Goal: Task Accomplishment & Management: Complete application form

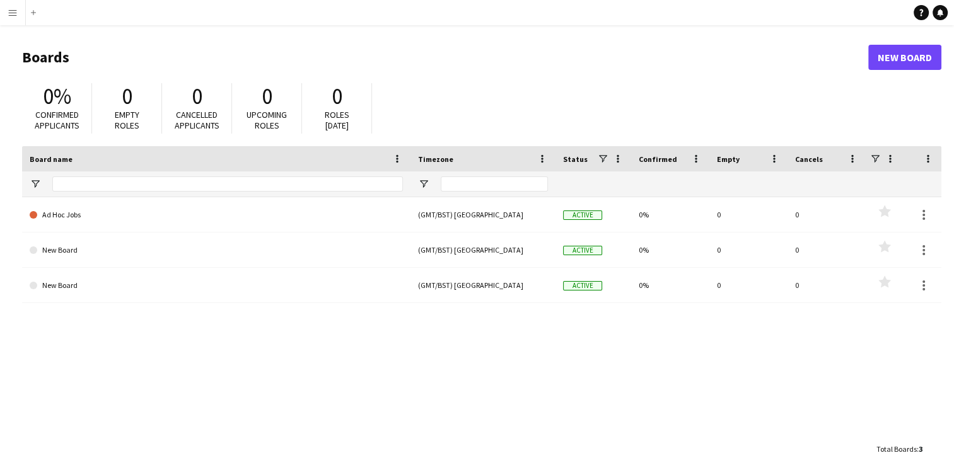
click at [8, 16] on app-icon "Menu" at bounding box center [13, 13] width 10 height 10
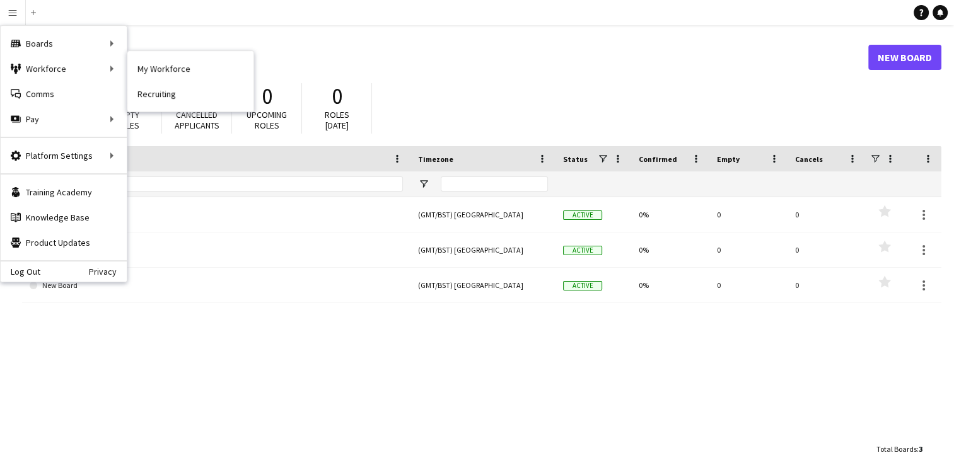
drag, startPoint x: 8, startPoint y: 16, endPoint x: 151, endPoint y: 76, distance: 154.4
click at [25, 25] on app-user-menu "Menu Boards Boards Boards All jobs Status Workforce Workforce My Workforce Recr…" at bounding box center [12, 12] width 25 height 25
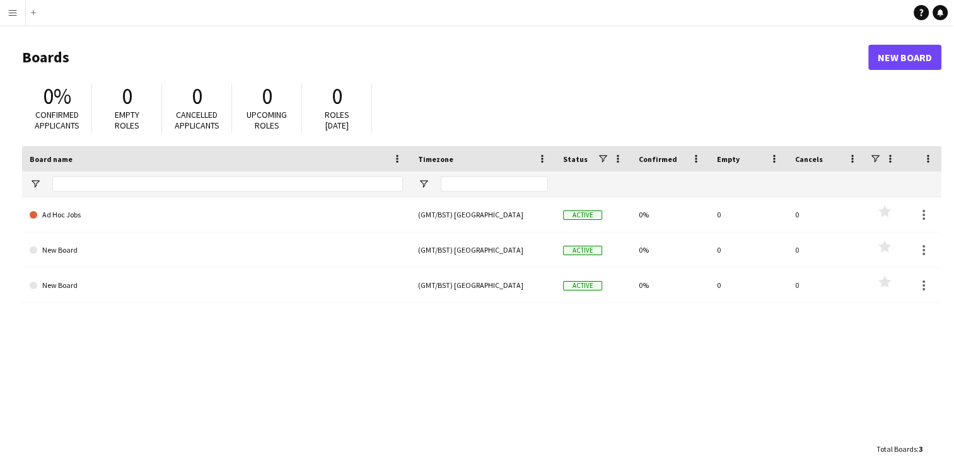
click at [8, 18] on button "Menu" at bounding box center [12, 12] width 25 height 25
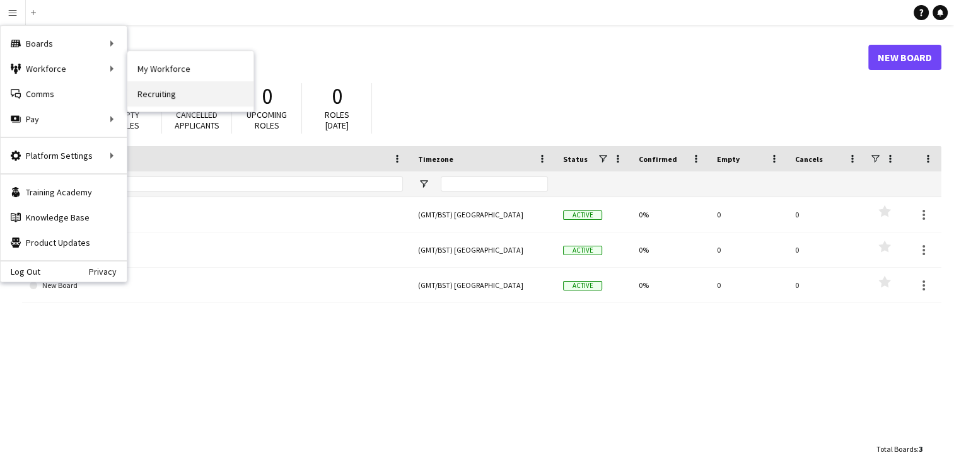
click at [167, 99] on link "Recruiting" at bounding box center [190, 93] width 126 height 25
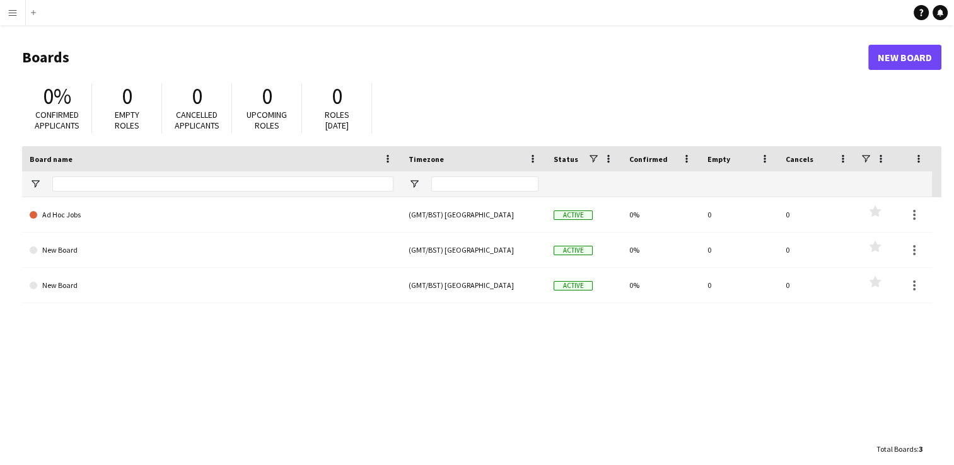
click at [14, 21] on button "Menu" at bounding box center [12, 12] width 25 height 25
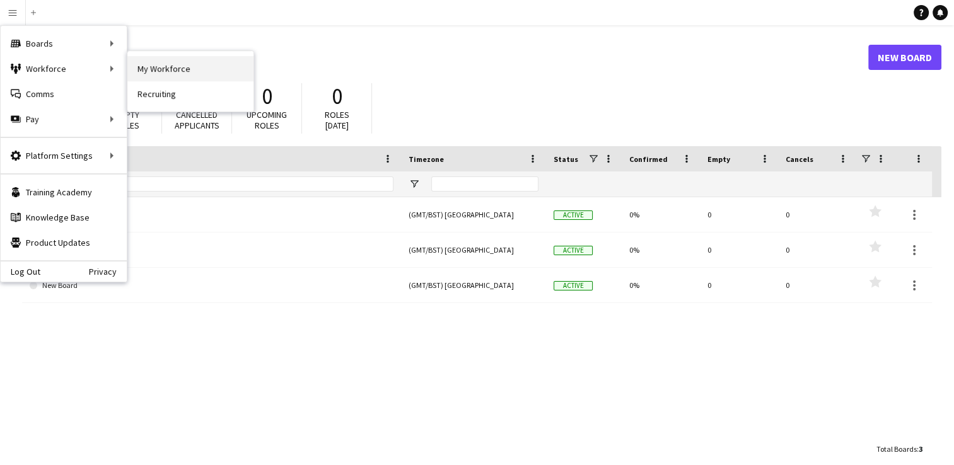
click at [194, 67] on link "My Workforce" at bounding box center [190, 68] width 126 height 25
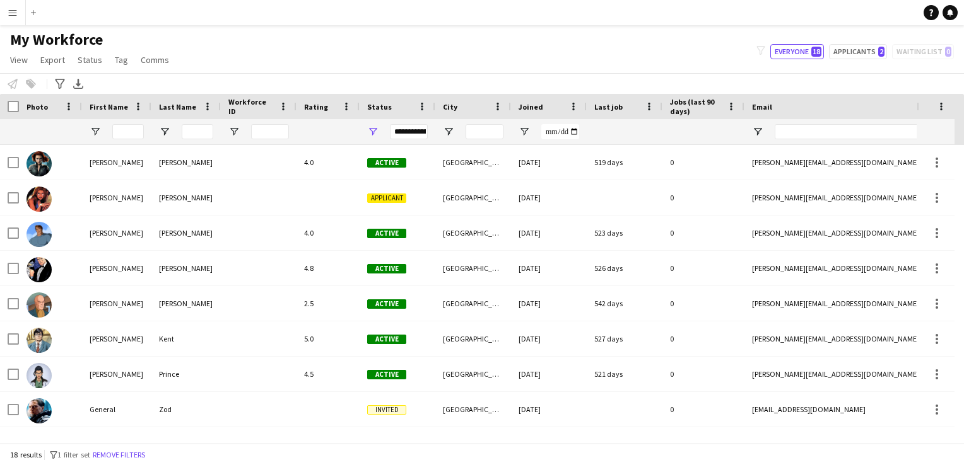
click at [5, 9] on button "Menu" at bounding box center [12, 12] width 25 height 25
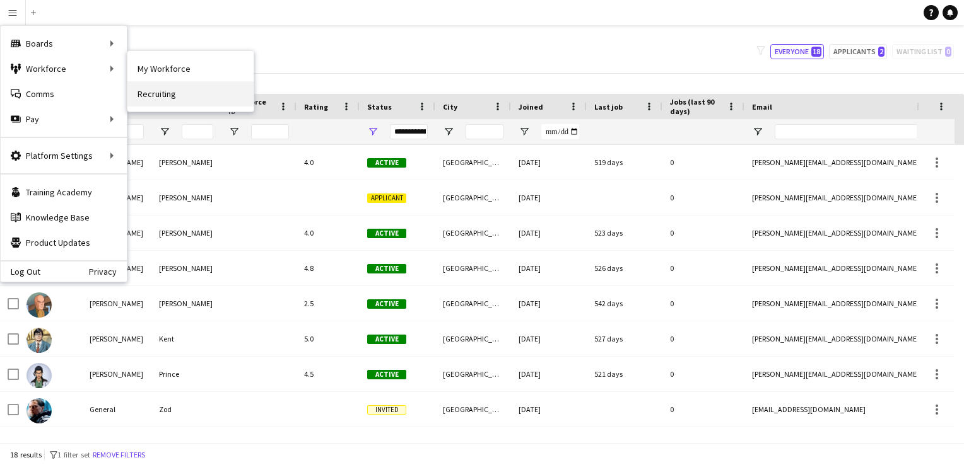
click at [165, 87] on link "Recruiting" at bounding box center [190, 93] width 126 height 25
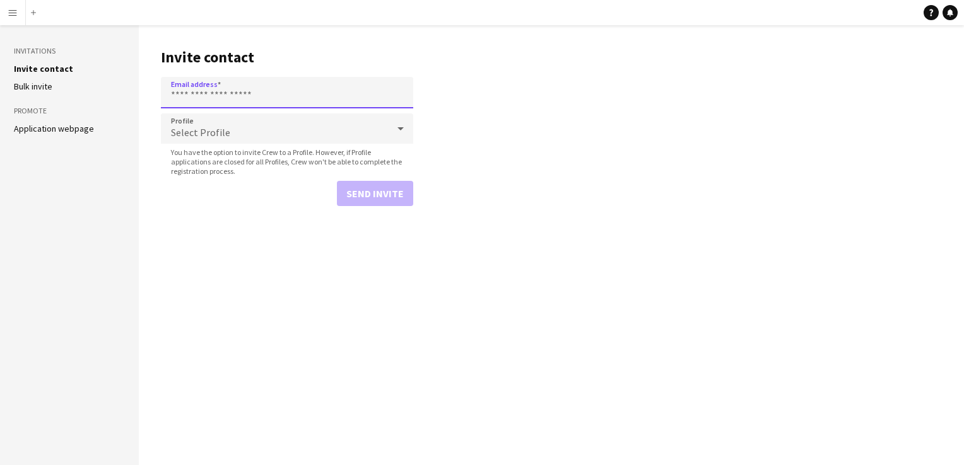
click at [180, 90] on input "Email address" at bounding box center [287, 93] width 252 height 32
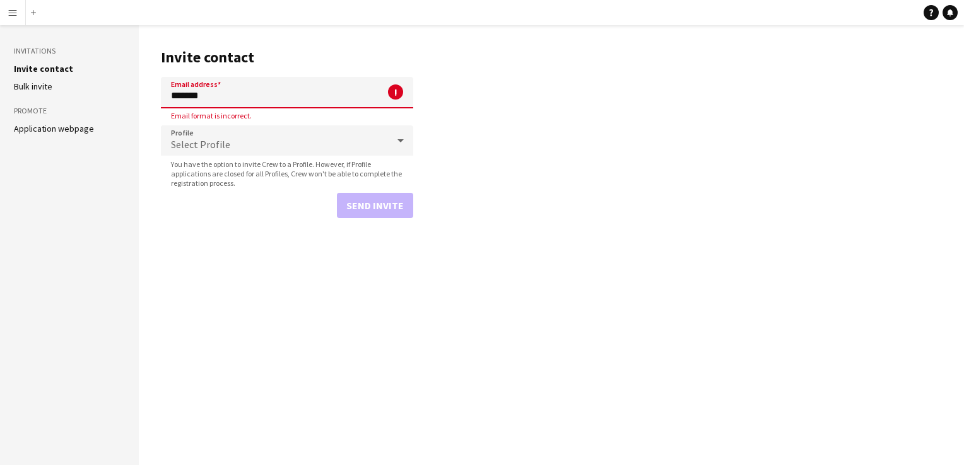
type input "**********"
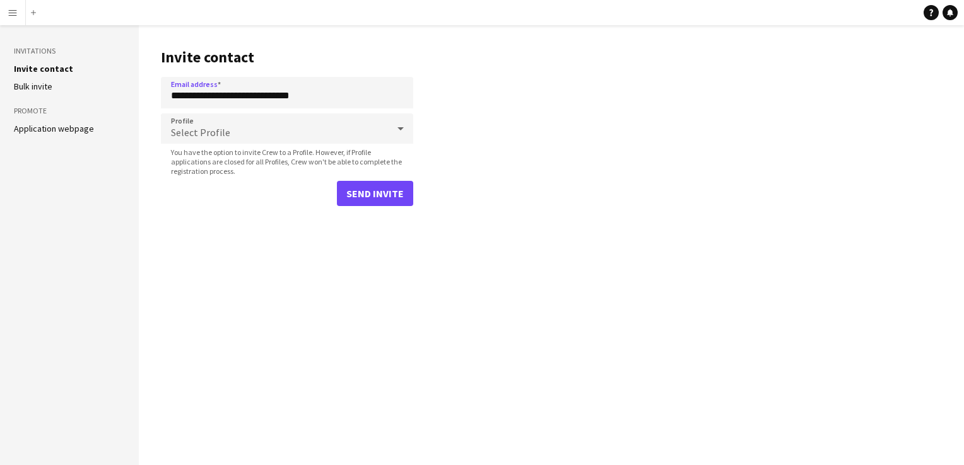
click at [298, 122] on div "Select Profile" at bounding box center [274, 129] width 227 height 30
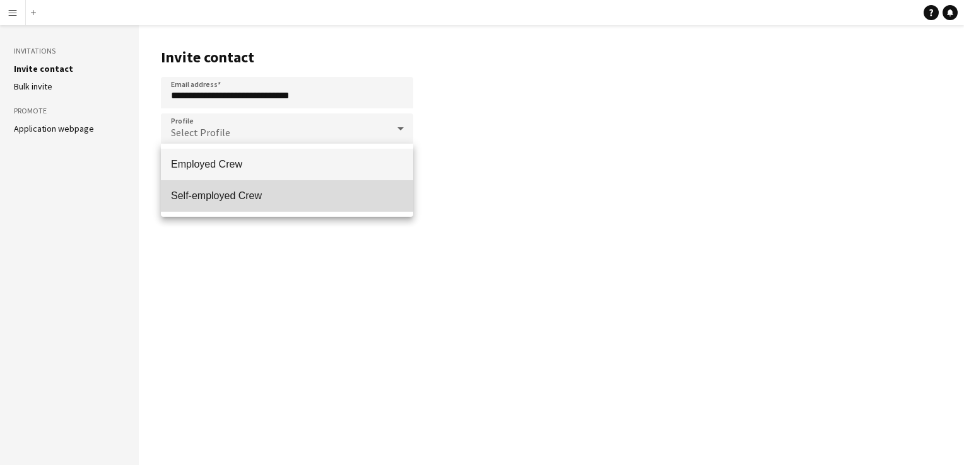
click at [235, 188] on mat-option "Self-employed Crew" at bounding box center [287, 196] width 252 height 32
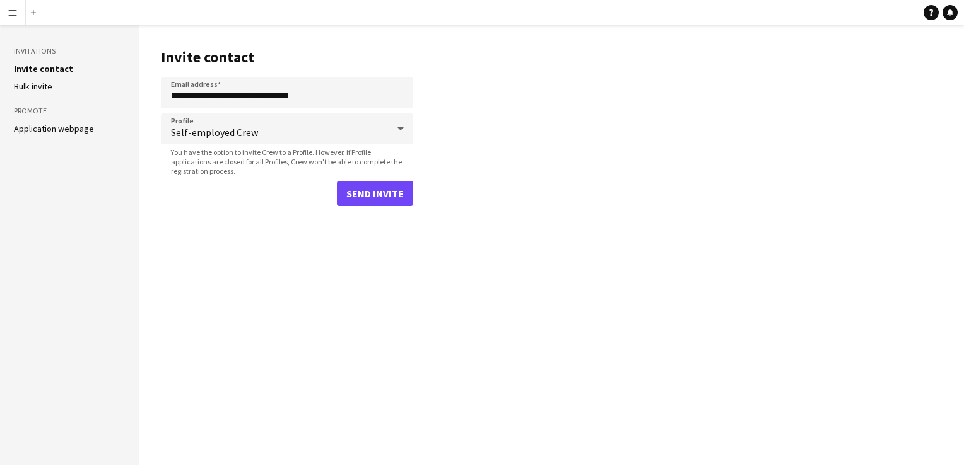
click at [3, 15] on button "Menu" at bounding box center [12, 12] width 25 height 25
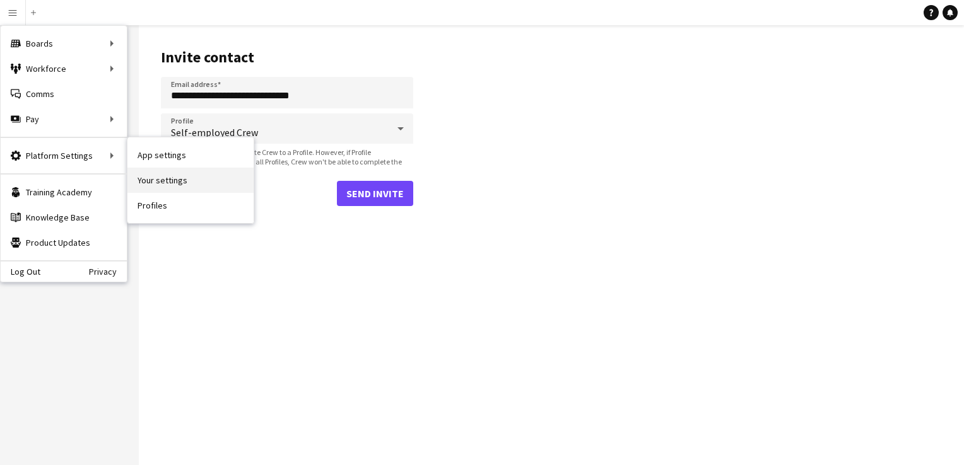
click at [161, 173] on link "Your settings" at bounding box center [190, 180] width 126 height 25
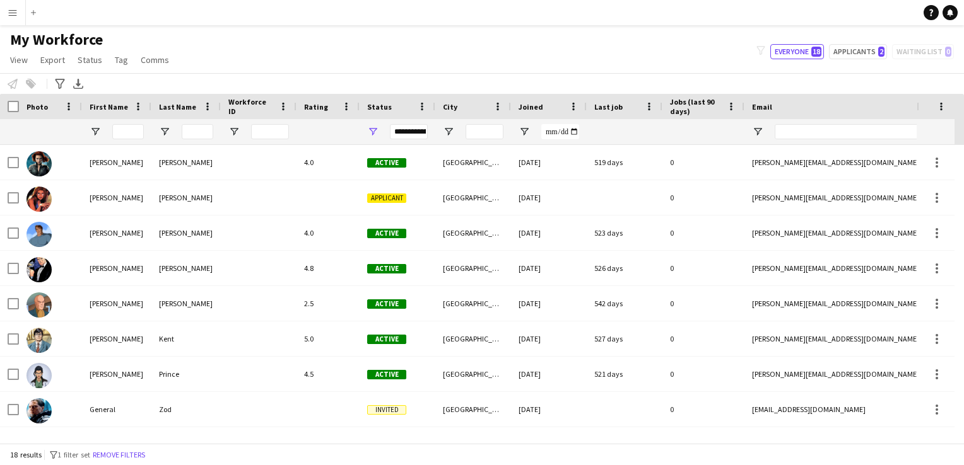
click at [8, 12] on app-icon "Menu" at bounding box center [13, 13] width 10 height 10
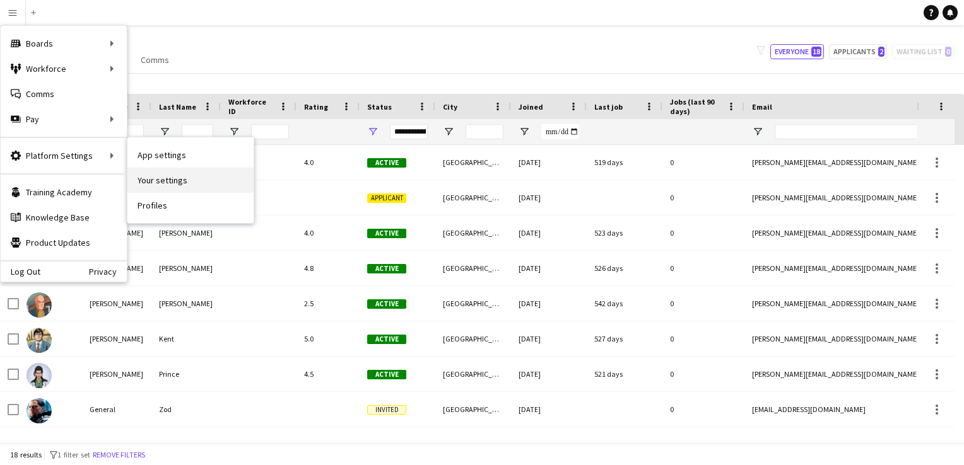
click at [149, 177] on link "Your settings" at bounding box center [190, 180] width 126 height 25
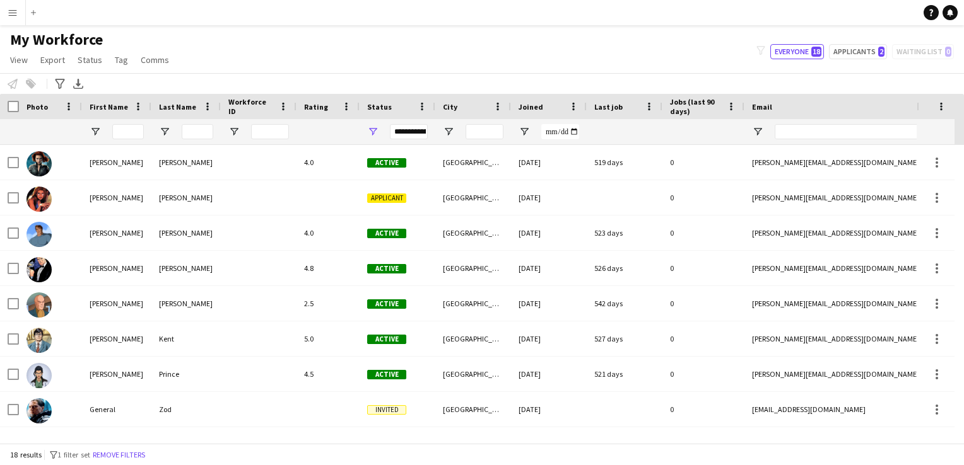
click at [20, 20] on button "Menu" at bounding box center [12, 12] width 25 height 25
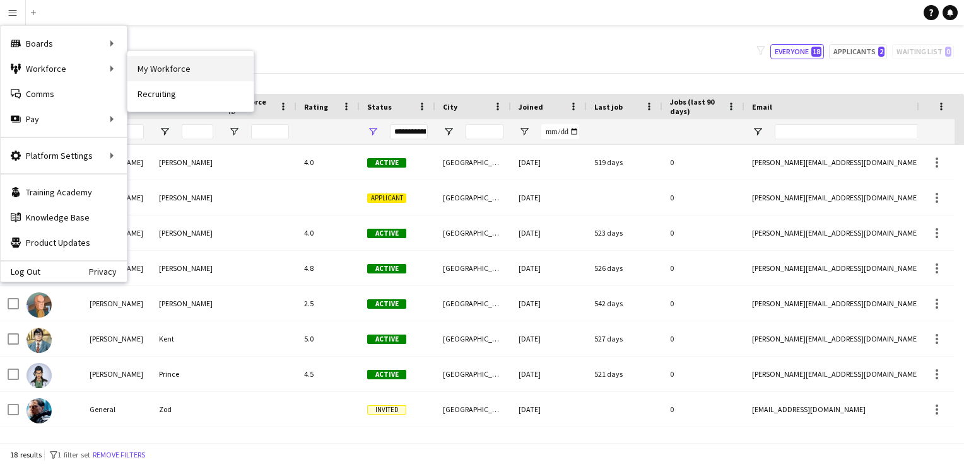
click at [190, 64] on link "My Workforce" at bounding box center [190, 68] width 126 height 25
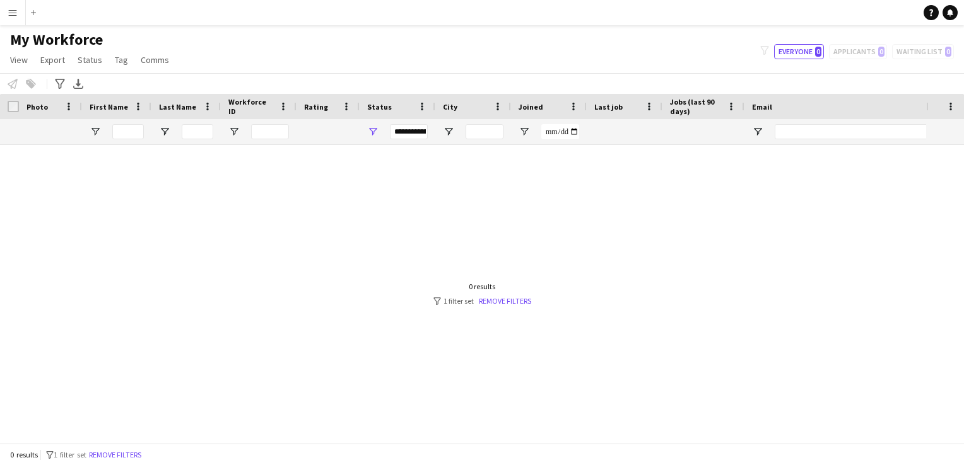
click at [12, 11] on app-icon "Menu" at bounding box center [13, 13] width 10 height 10
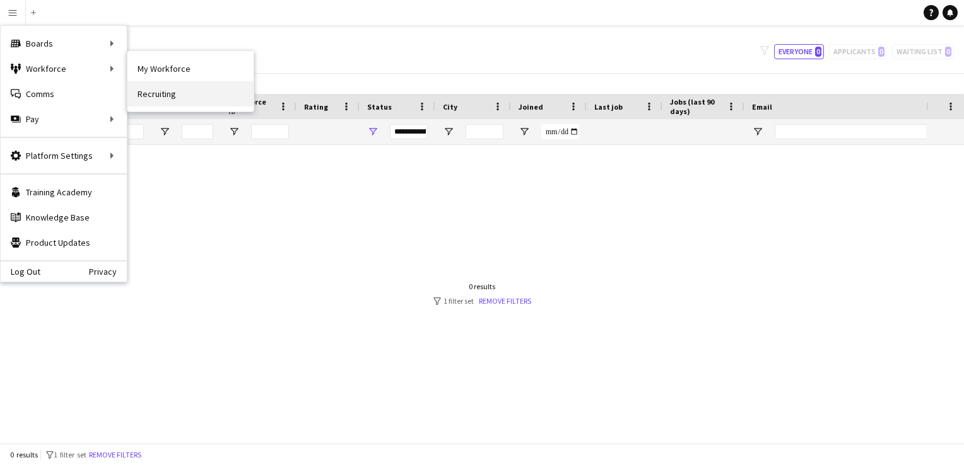
click at [153, 99] on link "Recruiting" at bounding box center [190, 93] width 126 height 25
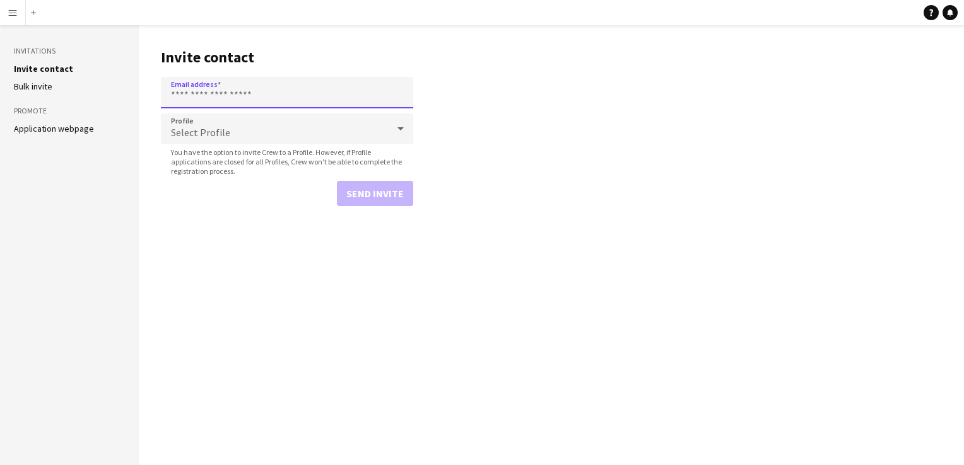
click at [189, 98] on input "Email address" at bounding box center [287, 93] width 252 height 32
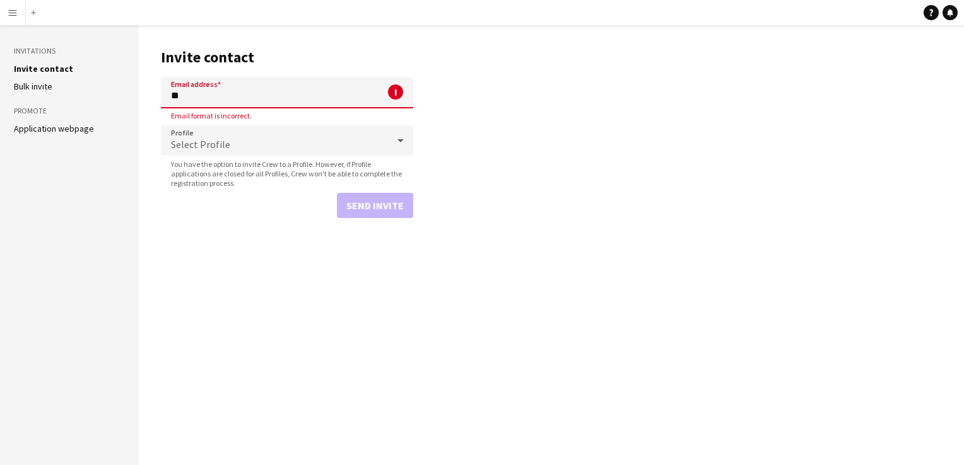
type input "*"
click at [49, 130] on link "Application webpage" at bounding box center [54, 128] width 80 height 11
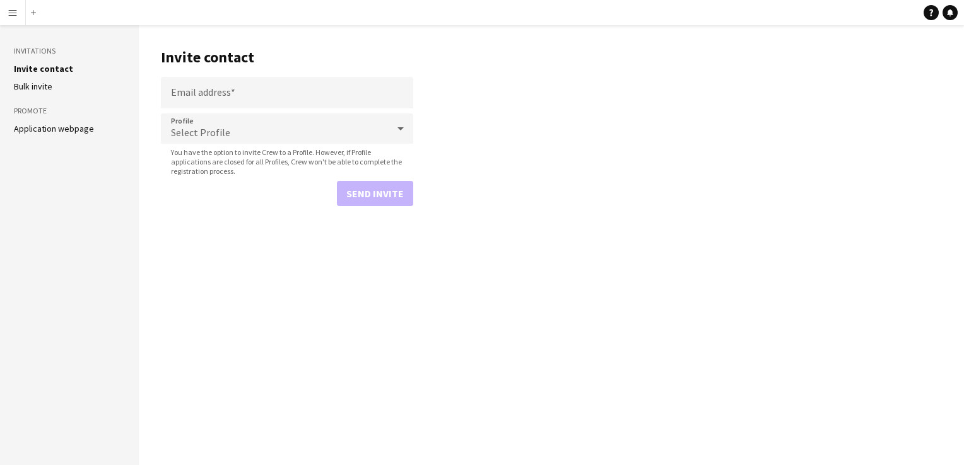
click at [4, 6] on button "Menu" at bounding box center [12, 12] width 25 height 25
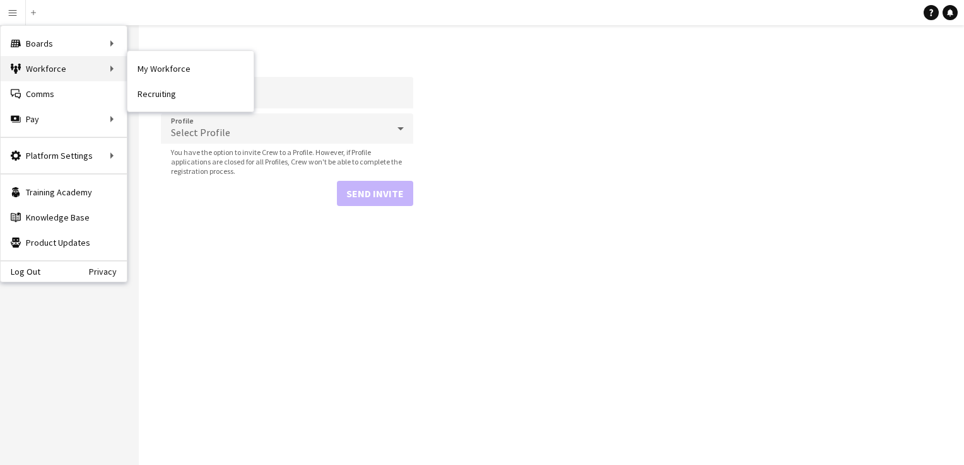
click at [33, 74] on div "Workforce Workforce" at bounding box center [64, 68] width 126 height 25
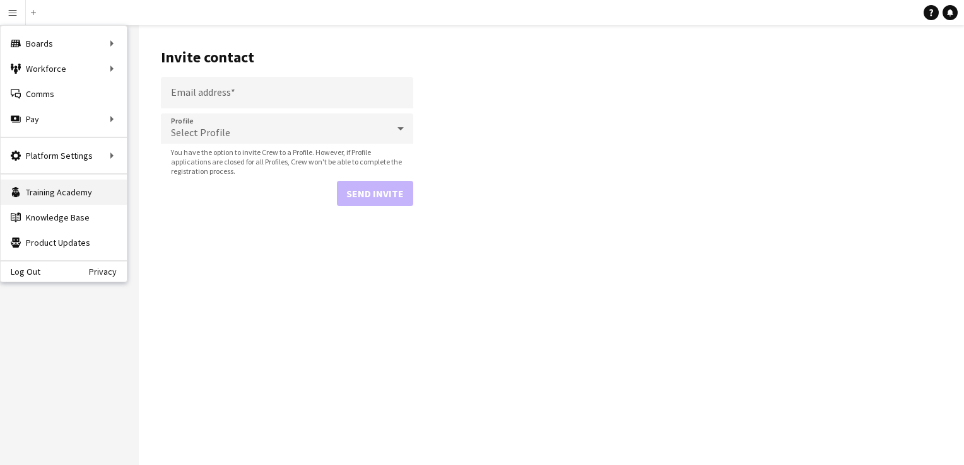
click at [50, 183] on link "Training Academy Training Academy" at bounding box center [64, 192] width 126 height 25
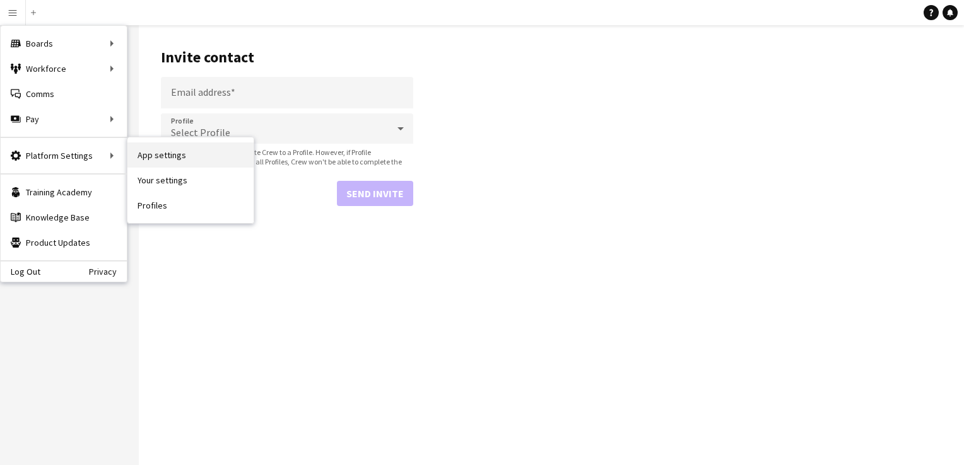
click at [140, 160] on link "App settings" at bounding box center [190, 155] width 126 height 25
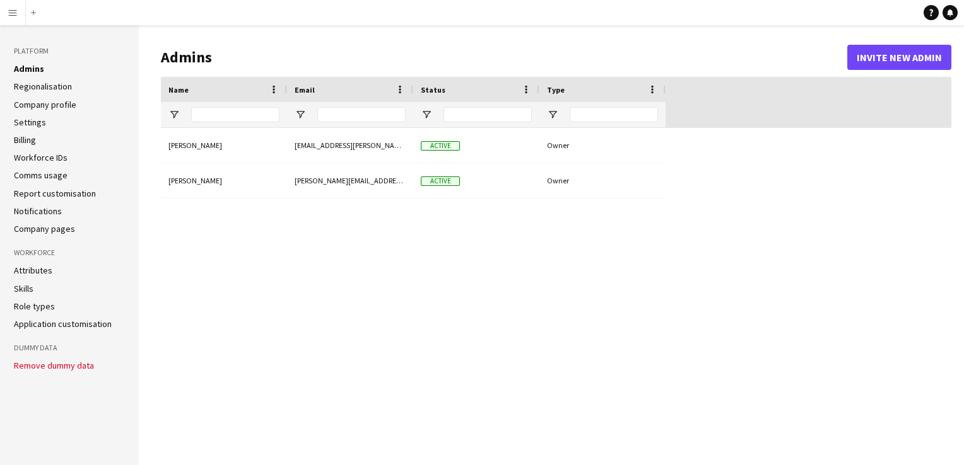
type input "**********"
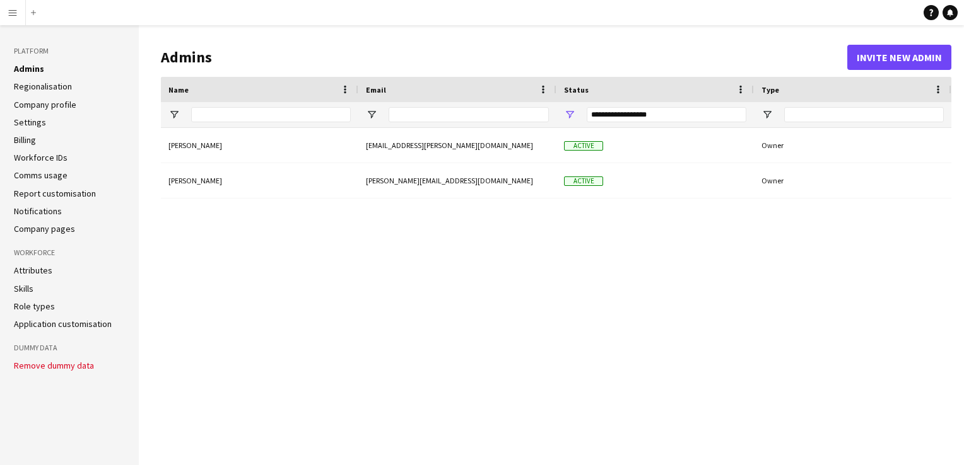
click at [40, 276] on link "Attributes" at bounding box center [33, 270] width 38 height 11
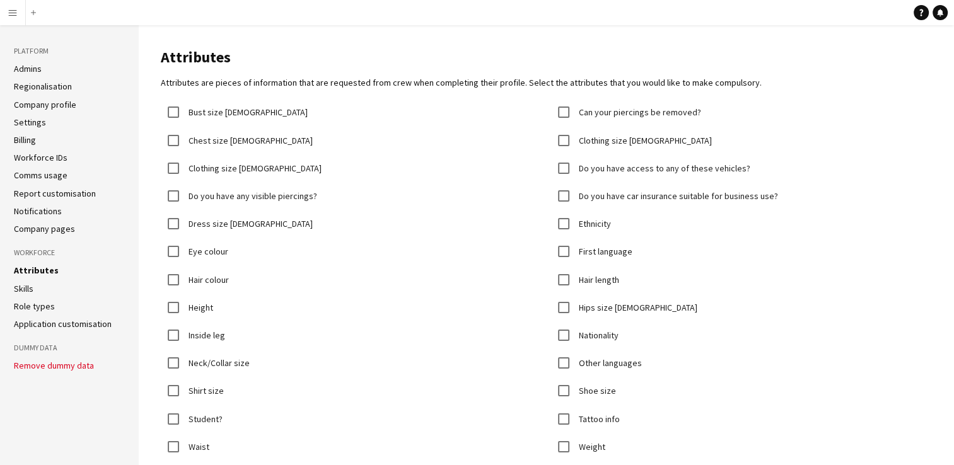
click at [38, 304] on link "Role types" at bounding box center [34, 306] width 41 height 11
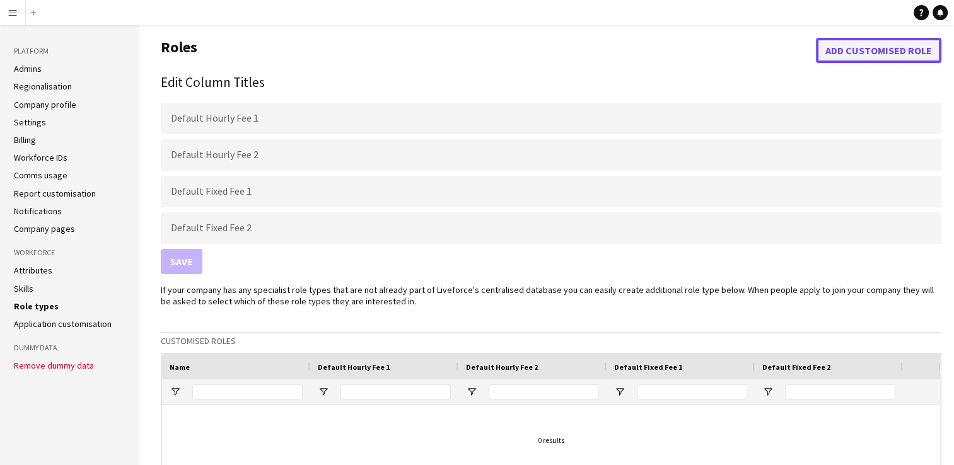
click at [855, 53] on button "Add customised role" at bounding box center [879, 50] width 126 height 25
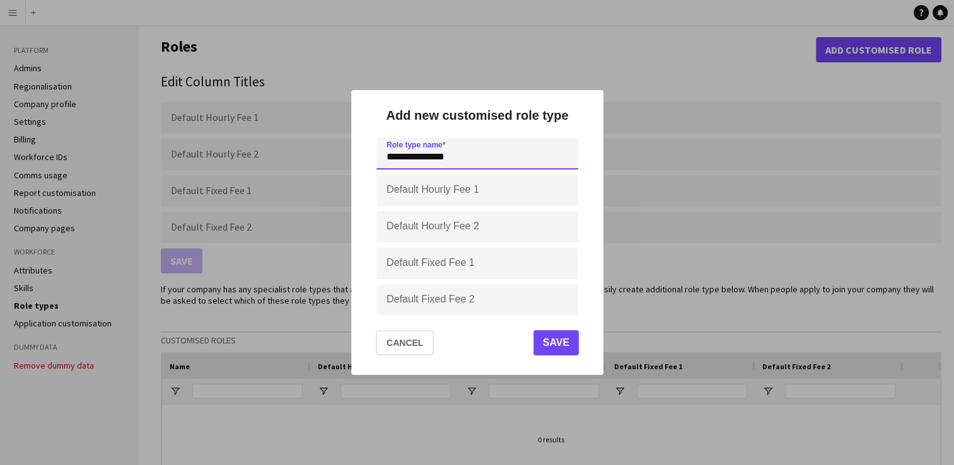
type input "**********"
click at [404, 187] on input "Default Hourly Fee 1" at bounding box center [478, 191] width 202 height 32
type input "***"
click at [540, 349] on button "Save" at bounding box center [555, 342] width 45 height 25
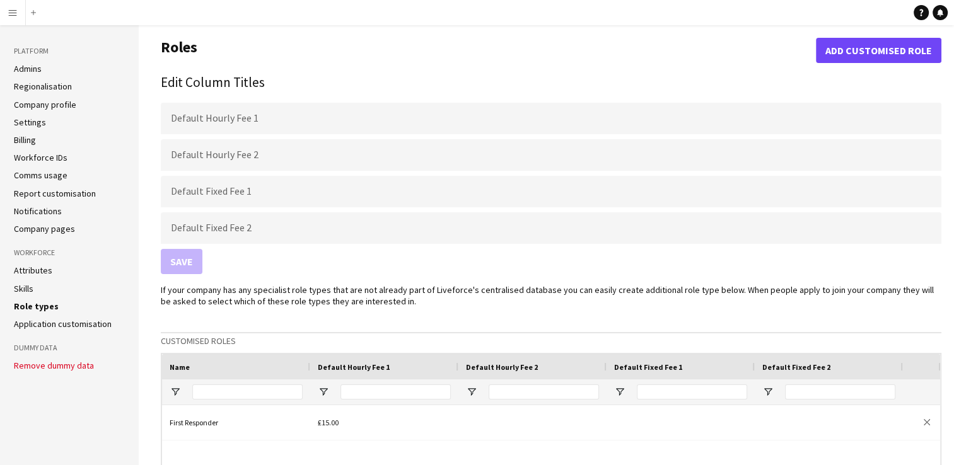
click at [45, 102] on link "Company profile" at bounding box center [45, 104] width 62 height 11
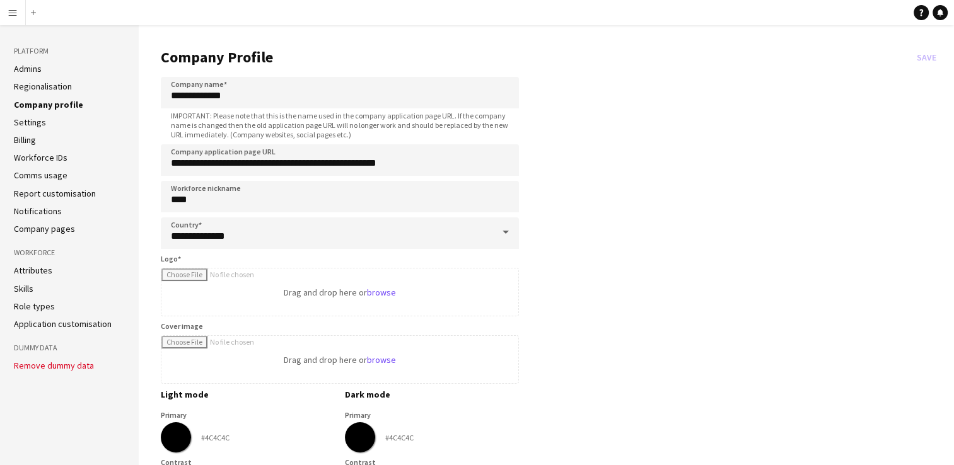
click at [25, 119] on link "Settings" at bounding box center [30, 122] width 32 height 11
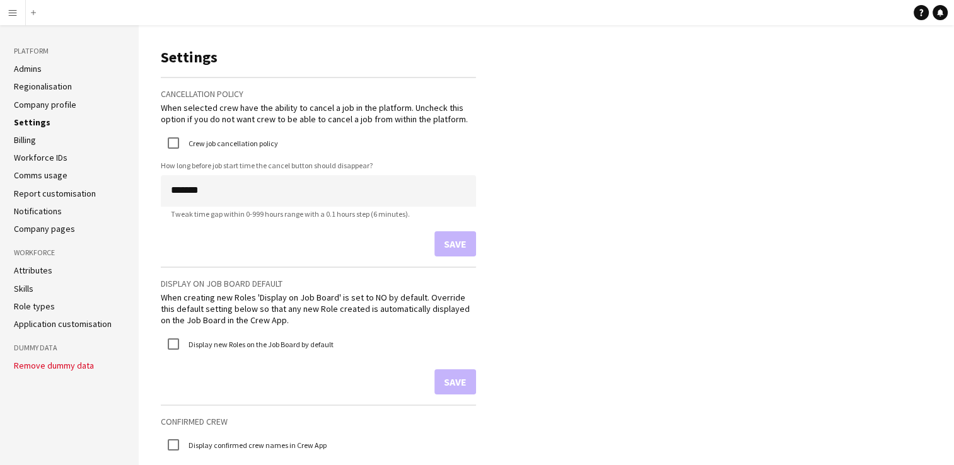
click at [25, 135] on link "Billing" at bounding box center [25, 139] width 22 height 11
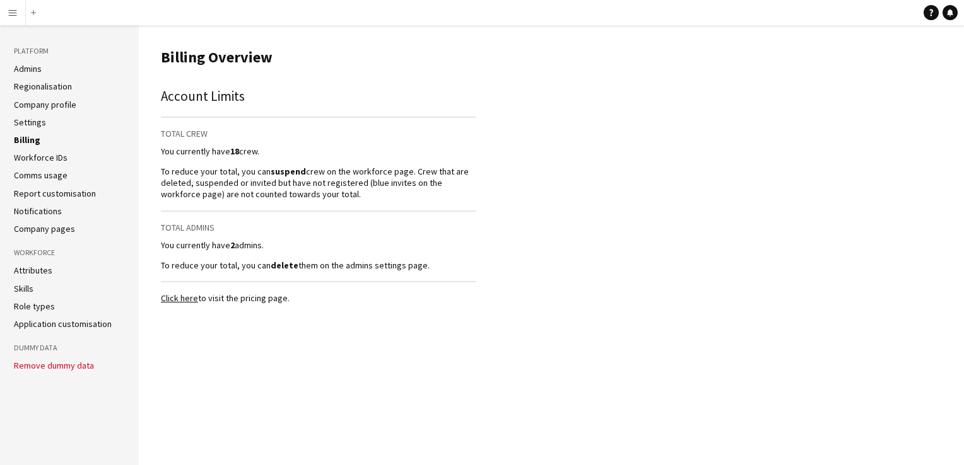
click at [27, 158] on link "Workforce IDs" at bounding box center [41, 157] width 54 height 11
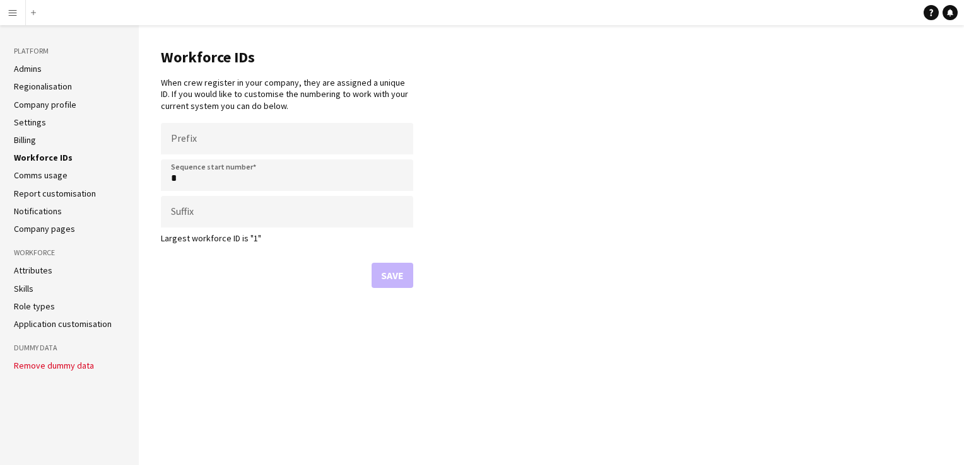
click at [45, 192] on link "Report customisation" at bounding box center [55, 193] width 82 height 11
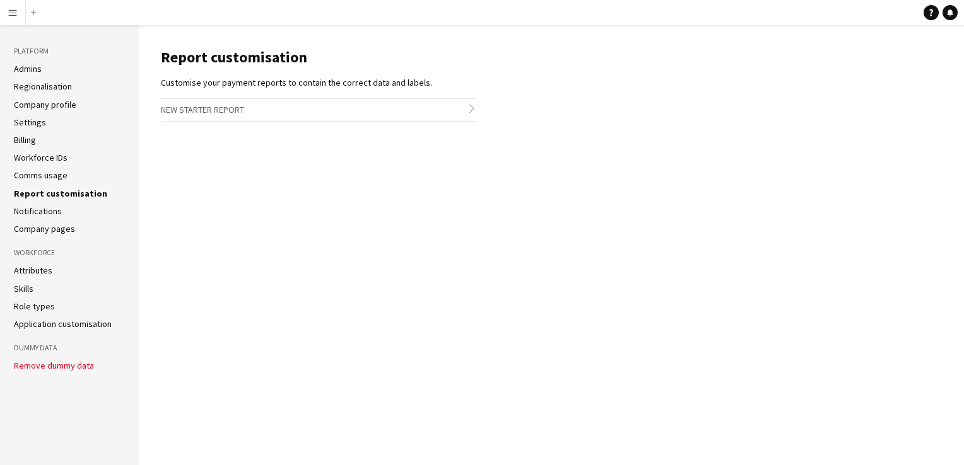
click at [32, 173] on link "Comms usage" at bounding box center [41, 175] width 54 height 11
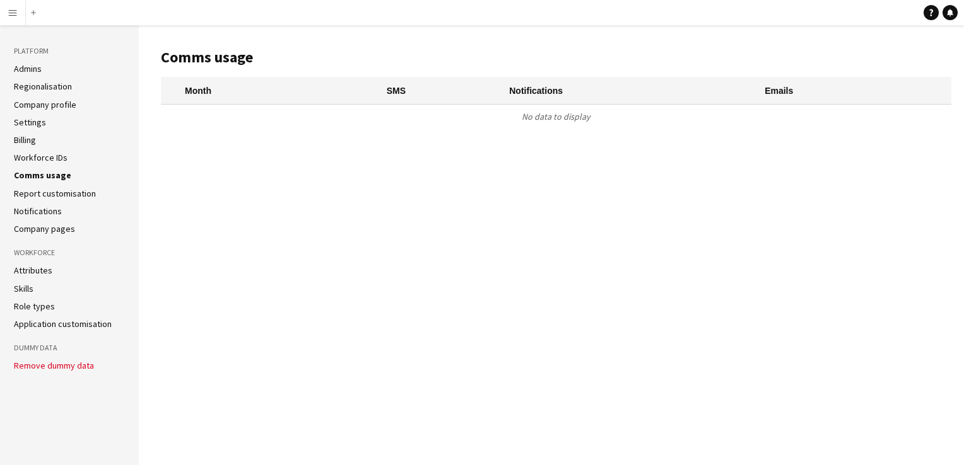
click at [32, 213] on link "Notifications" at bounding box center [38, 211] width 48 height 11
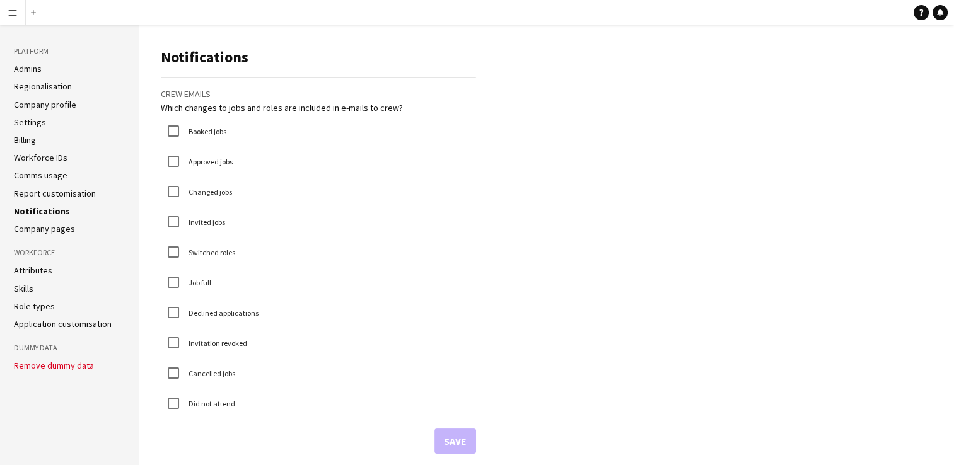
click at [32, 223] on link "Company pages" at bounding box center [44, 228] width 61 height 11
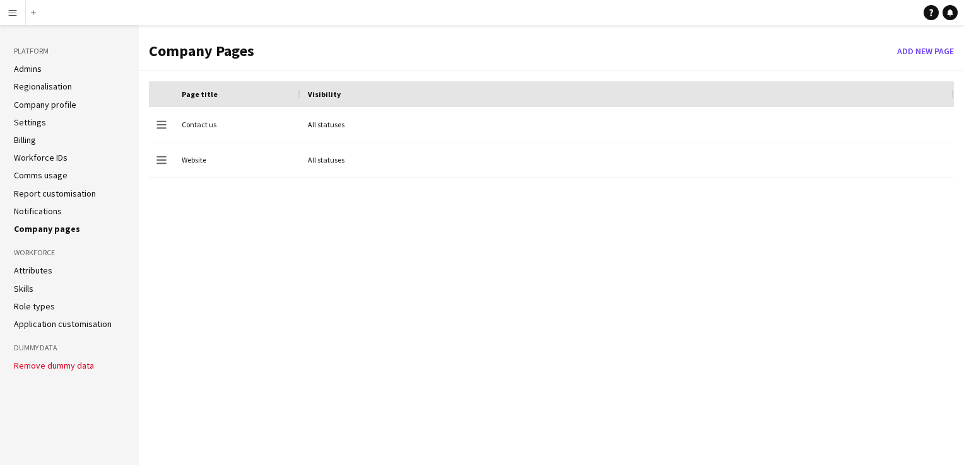
click at [38, 266] on link "Attributes" at bounding box center [33, 270] width 38 height 11
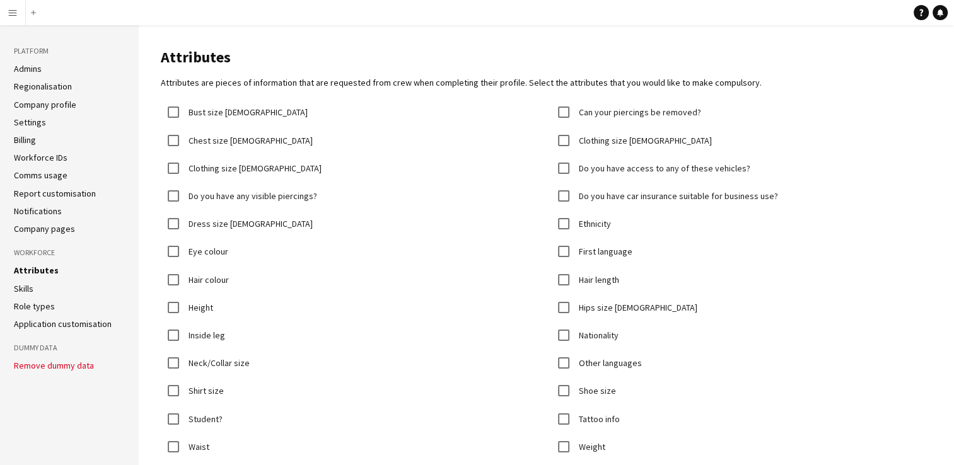
click at [18, 290] on link "Skills" at bounding box center [24, 288] width 20 height 11
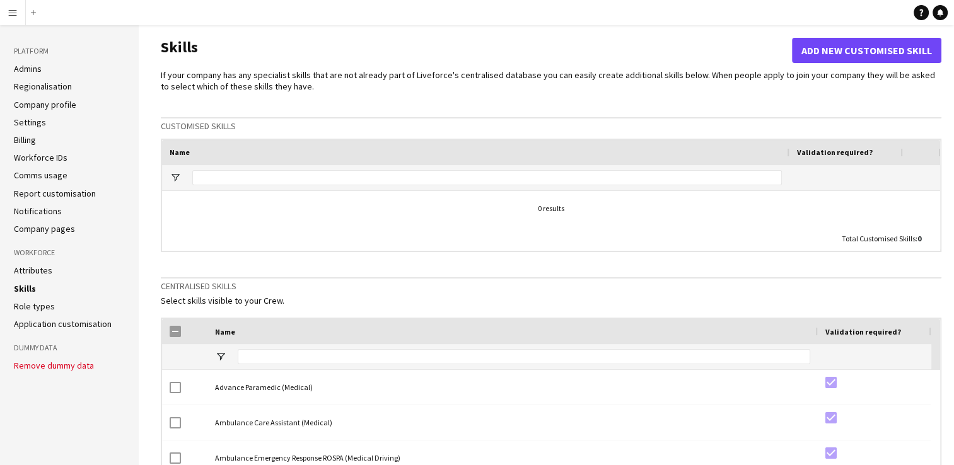
click at [42, 307] on link "Role types" at bounding box center [34, 306] width 41 height 11
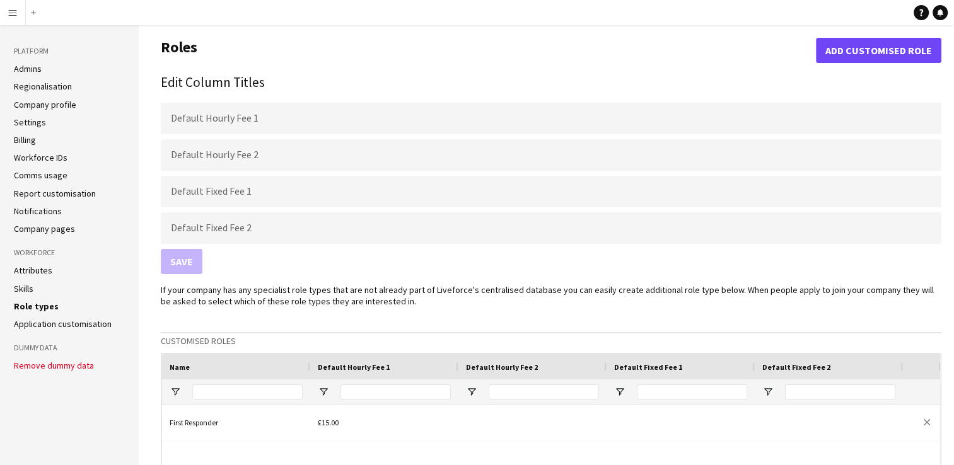
click at [39, 327] on link "Application customisation" at bounding box center [63, 324] width 98 height 11
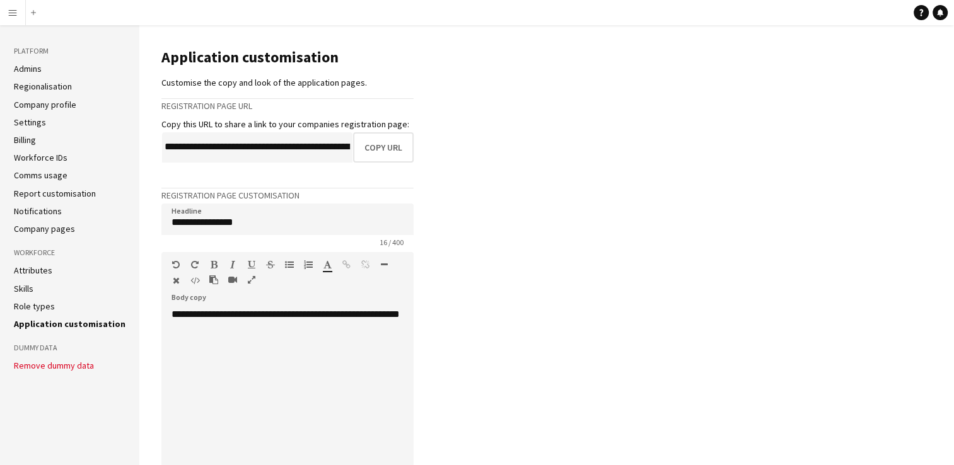
click at [15, 8] on app-icon "Menu" at bounding box center [13, 13] width 10 height 10
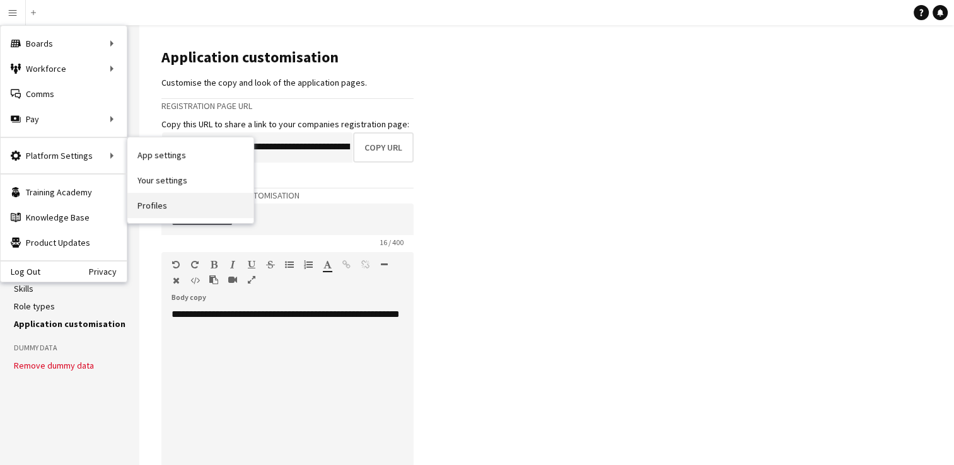
click at [149, 211] on link "Profiles" at bounding box center [190, 205] width 126 height 25
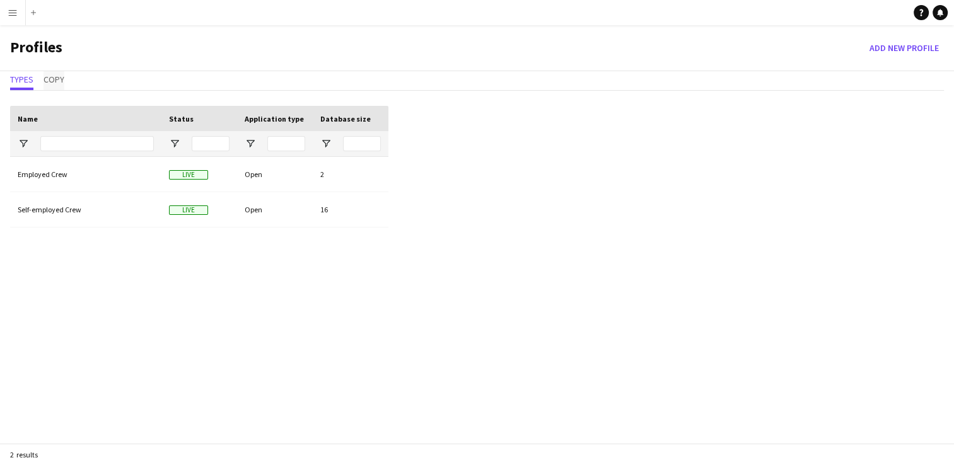
click at [47, 83] on span "Copy" at bounding box center [54, 79] width 21 height 9
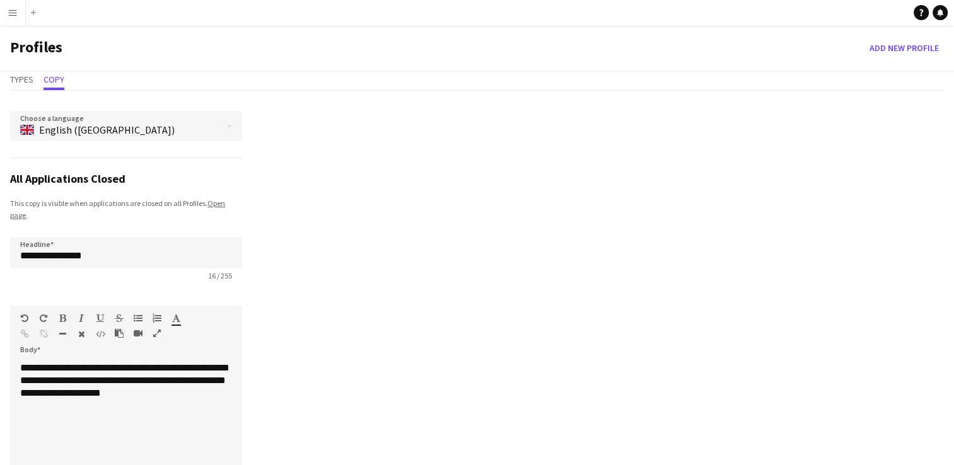
click at [16, 16] on app-icon "Menu" at bounding box center [13, 13] width 10 height 10
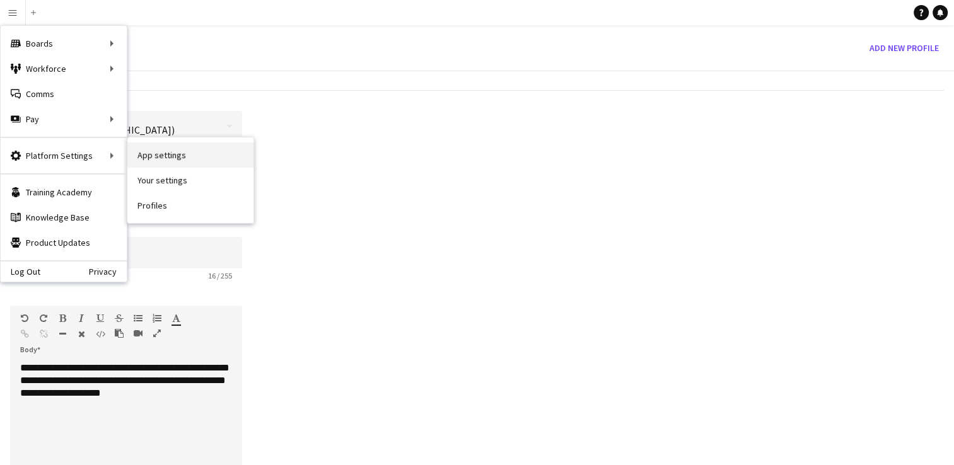
click at [159, 156] on link "App settings" at bounding box center [190, 155] width 126 height 25
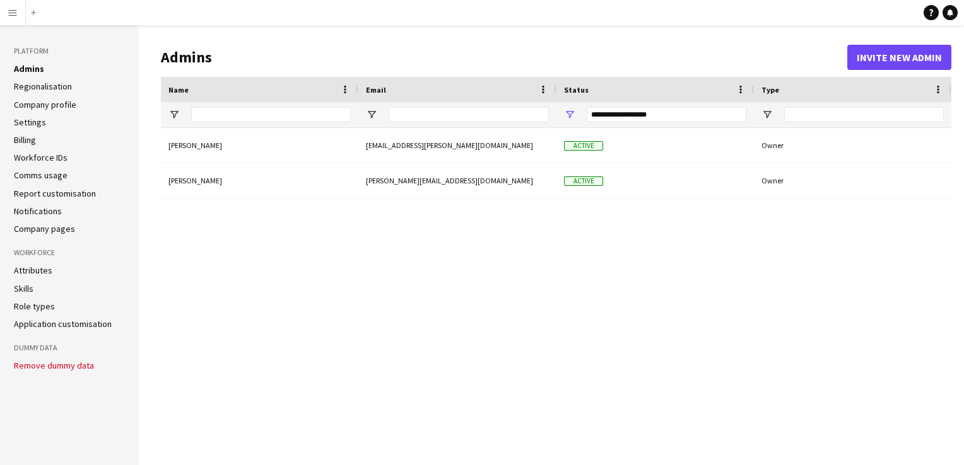
click at [13, 15] on app-icon "Menu" at bounding box center [13, 13] width 10 height 10
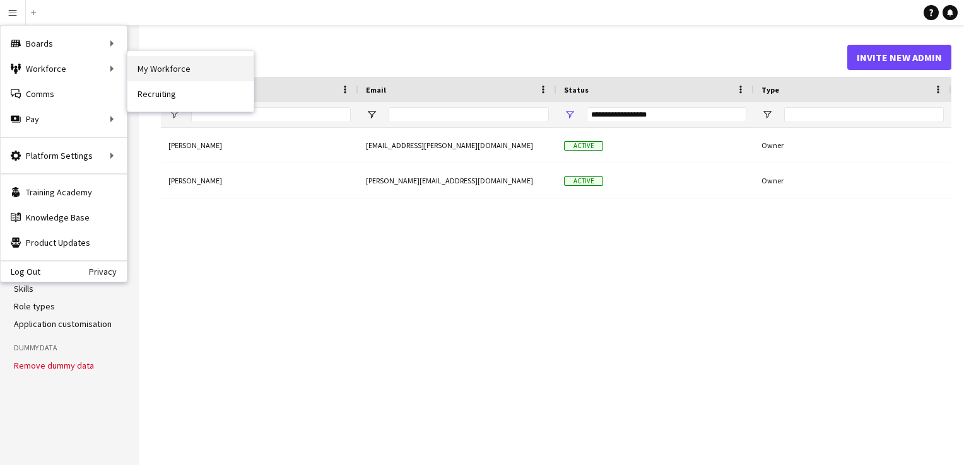
click at [148, 78] on link "My Workforce" at bounding box center [190, 68] width 126 height 25
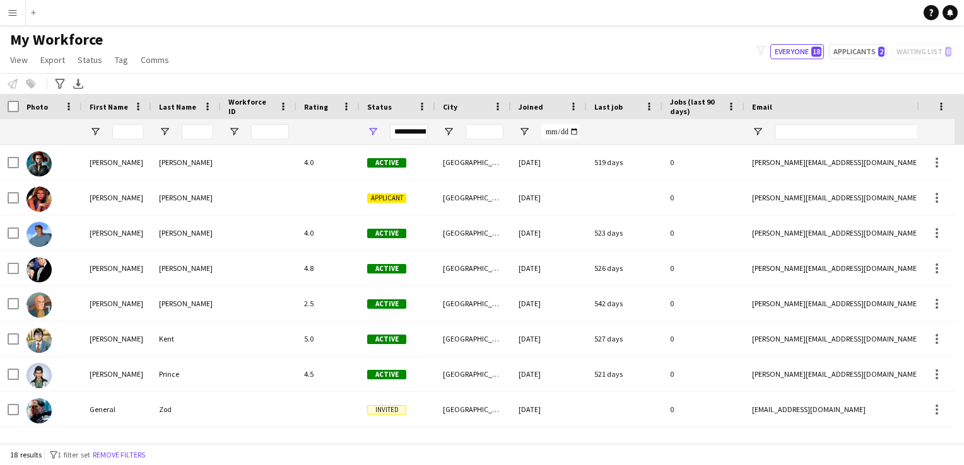
click at [5, 15] on button "Menu" at bounding box center [12, 12] width 25 height 25
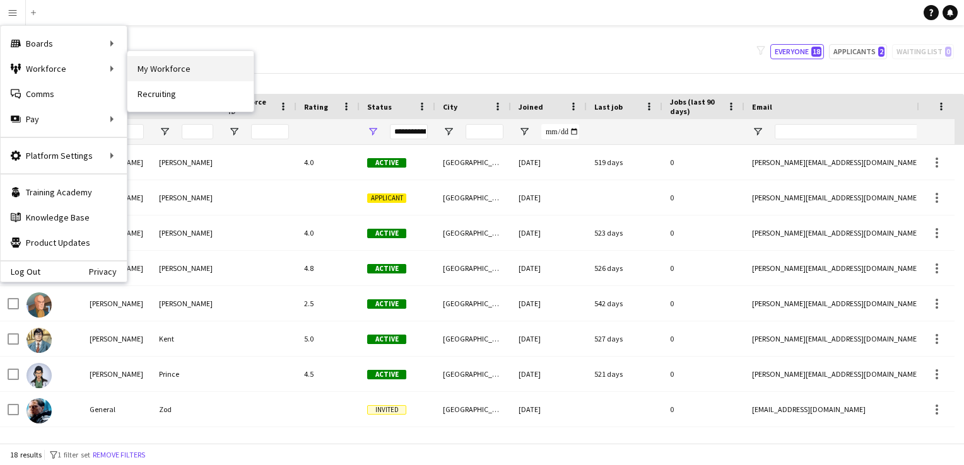
click at [149, 72] on link "My Workforce" at bounding box center [190, 68] width 126 height 25
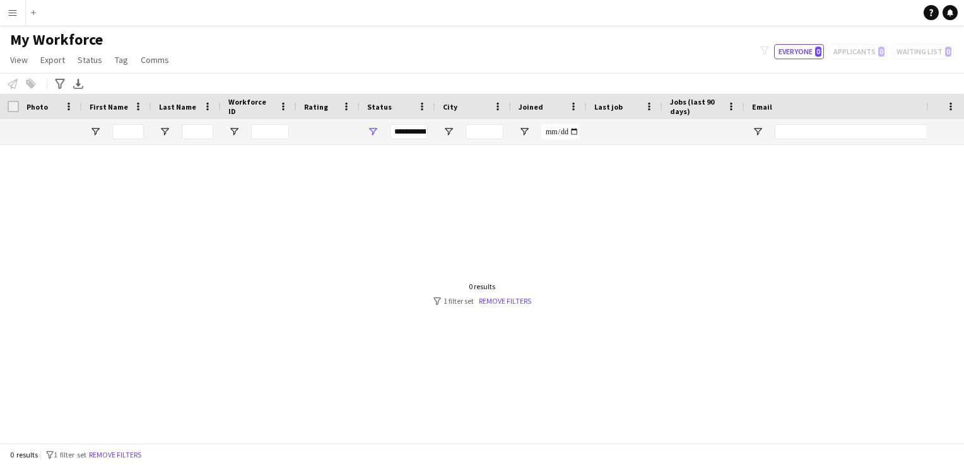
click at [7, 24] on button "Menu" at bounding box center [12, 12] width 25 height 25
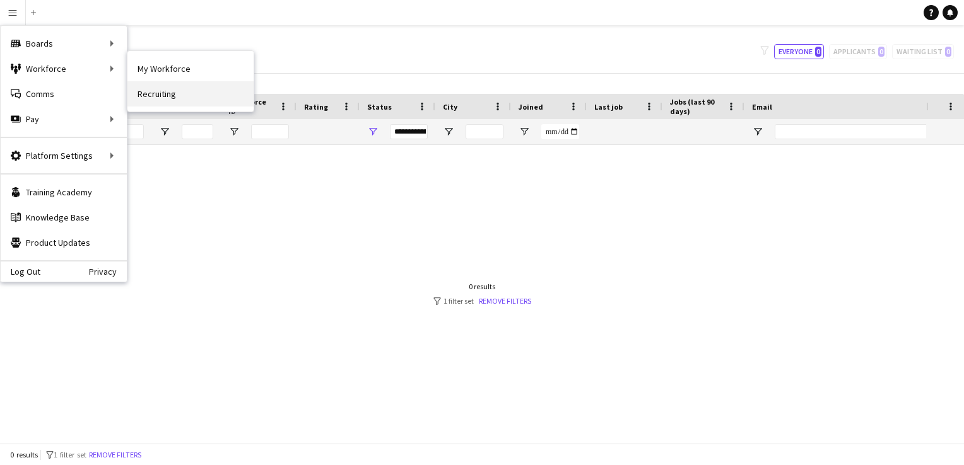
click at [156, 90] on link "Recruiting" at bounding box center [190, 93] width 126 height 25
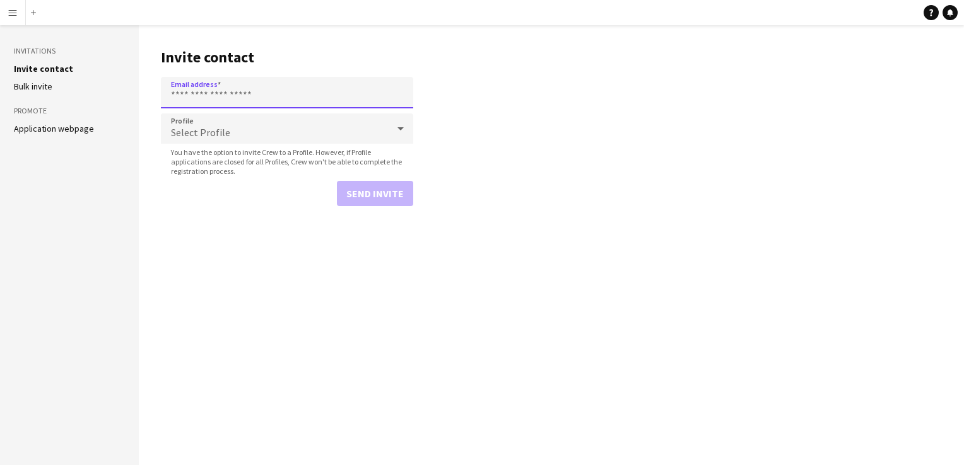
click at [188, 95] on input "Email address" at bounding box center [287, 93] width 252 height 32
type input "*"
